Goal: Information Seeking & Learning: Learn about a topic

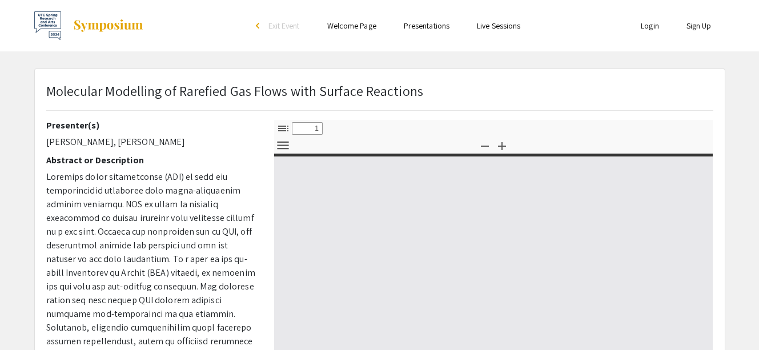
select select "custom"
type input "0"
select select "custom"
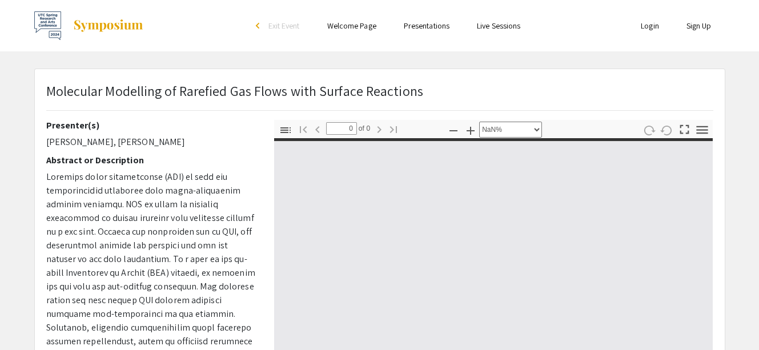
type input "1"
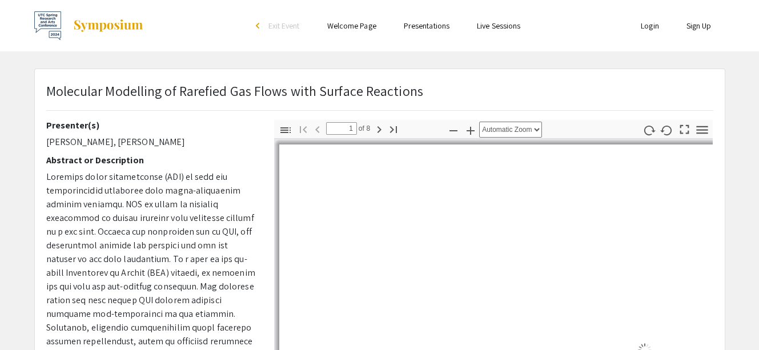
select select "auto"
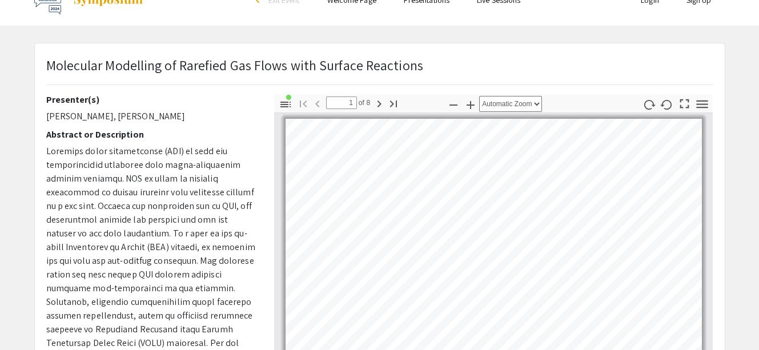
scroll to position [25, 0]
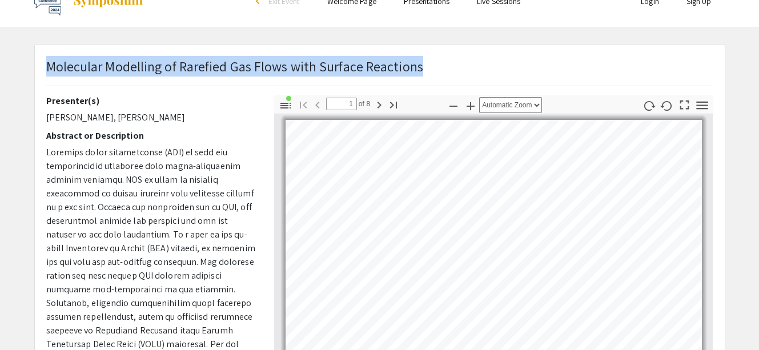
drag, startPoint x: 48, startPoint y: 68, endPoint x: 428, endPoint y: 68, distance: 380.1
click at [428, 68] on div "Molecular Modelling of Rarefied Gas Flows with Surface Reactions" at bounding box center [380, 75] width 684 height 39
copy p "Molecular Modelling of Rarefied Gas Flows with Surface Reactions"
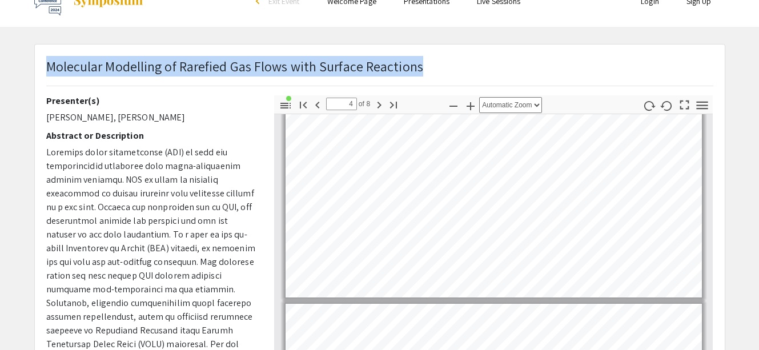
type input "5"
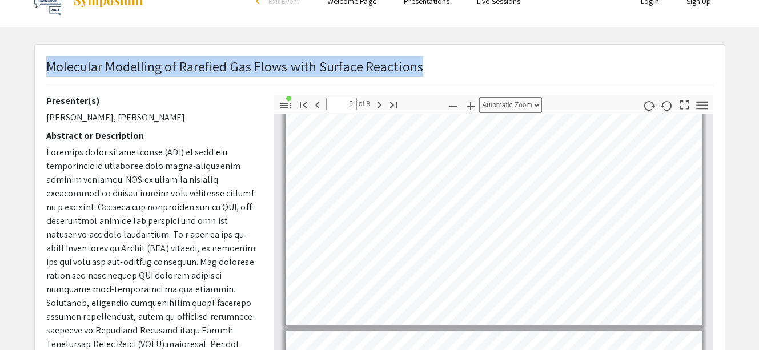
scroll to position [1004, 0]
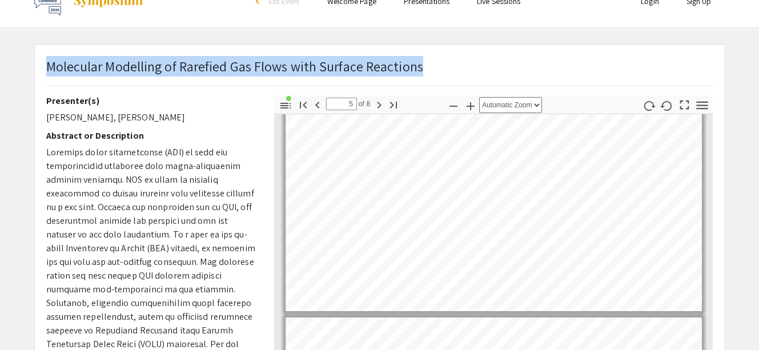
click at [579, 58] on div "Molecular Modelling of Rarefied Gas Flows with Surface Reactions" at bounding box center [380, 75] width 684 height 39
